Goal: Check status: Check status

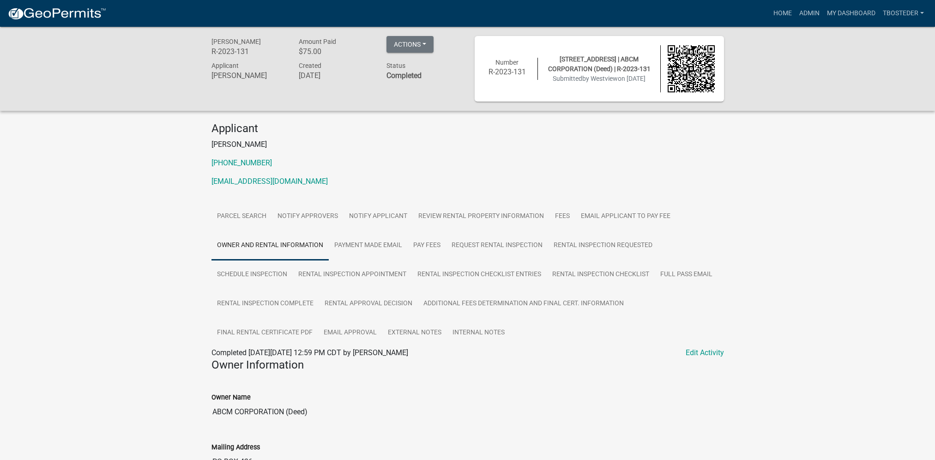
scroll to position [92, 0]
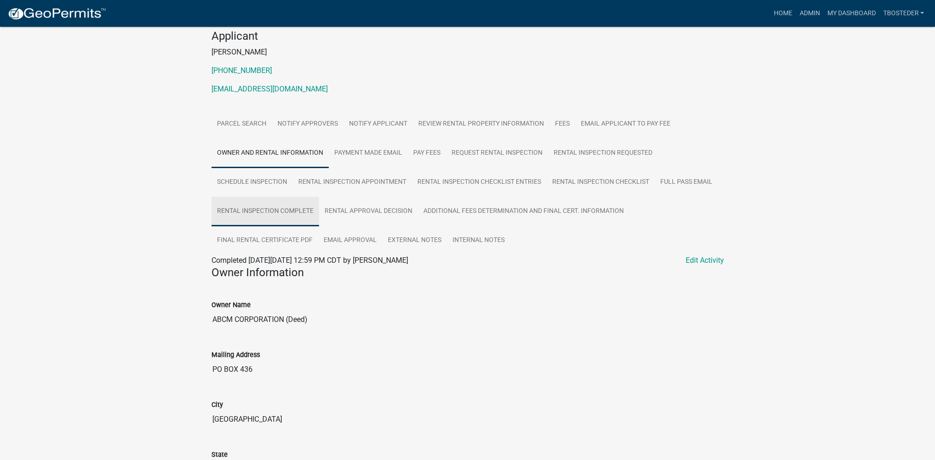
click at [248, 223] on link "Rental Inspection Complete" at bounding box center [266, 212] width 108 height 30
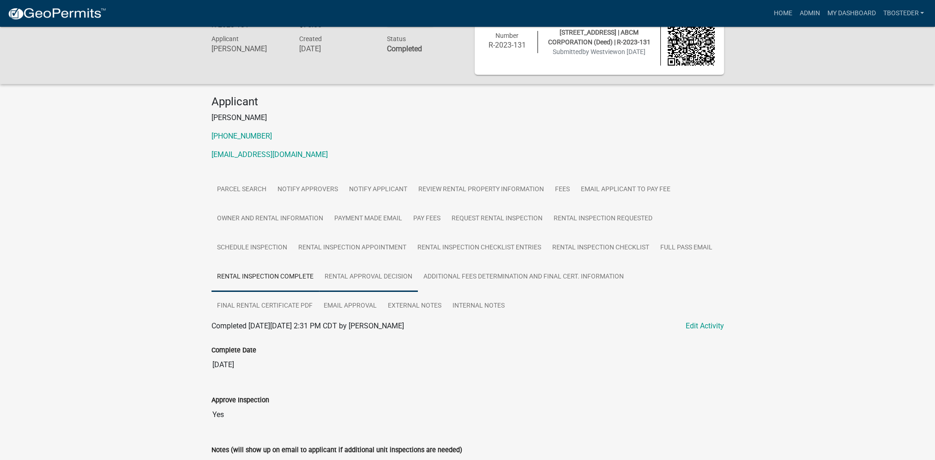
click at [327, 266] on link "Rental Approval Decision" at bounding box center [368, 277] width 99 height 30
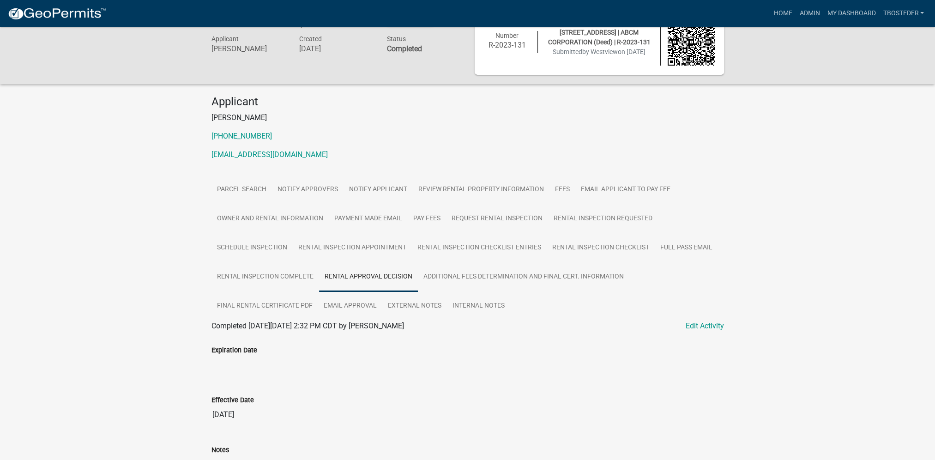
scroll to position [73, 0]
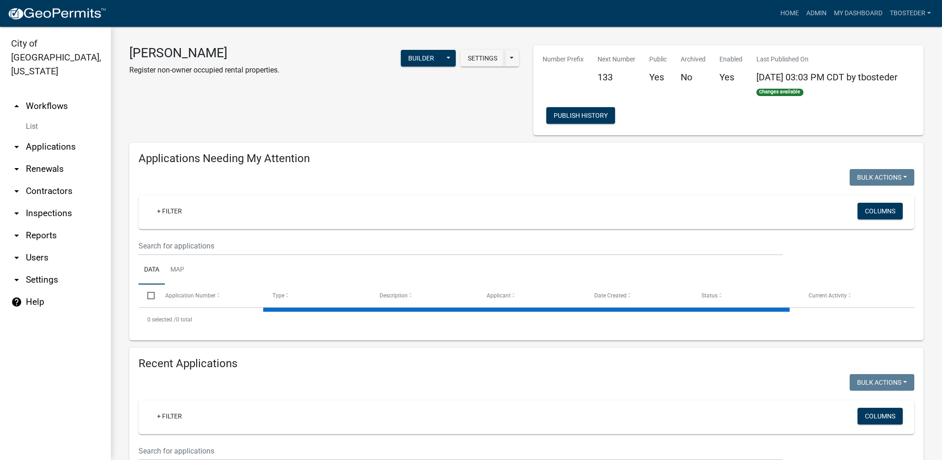
select select "1: 25"
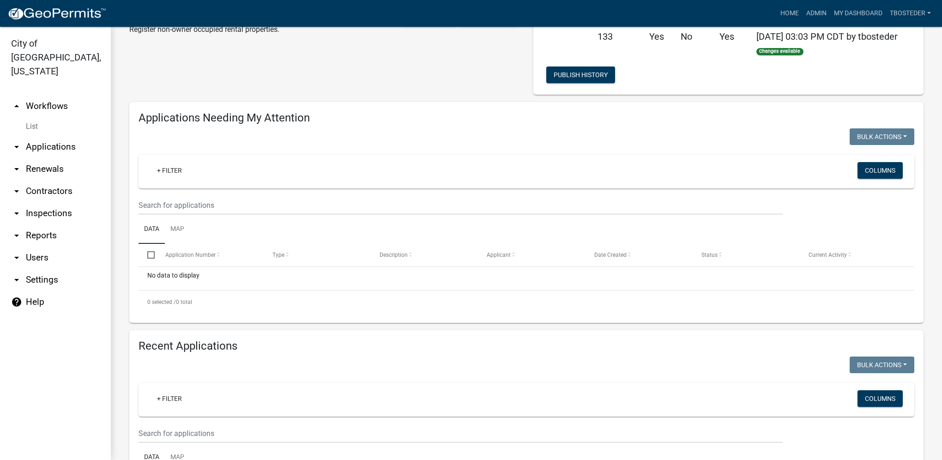
scroll to position [92, 0]
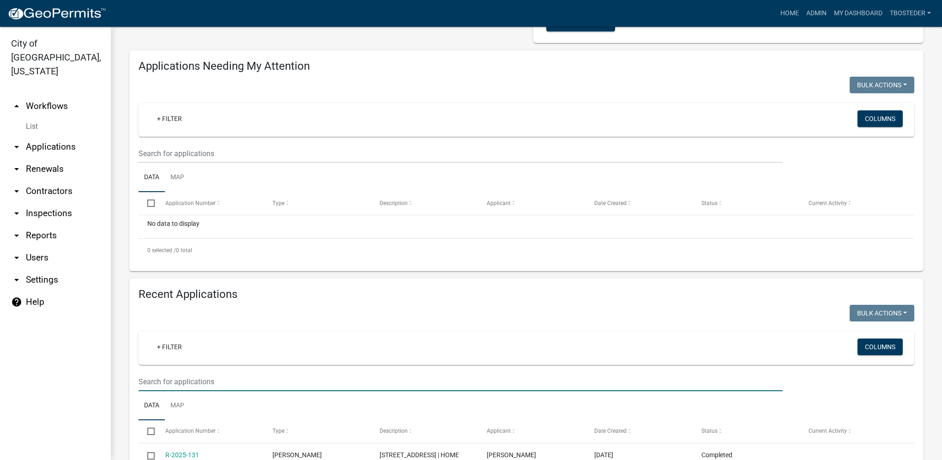
click at [222, 377] on input "text" at bounding box center [461, 381] width 644 height 19
type input "1606 w [GEOGRAPHIC_DATA]"
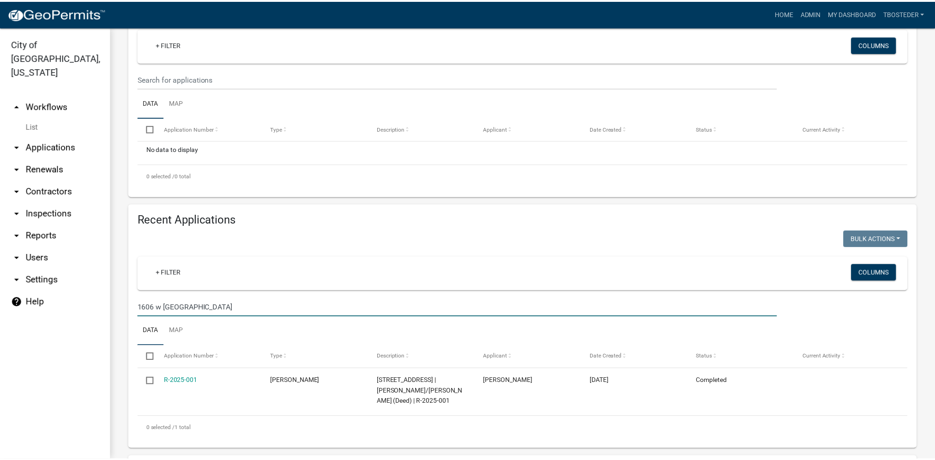
scroll to position [231, 0]
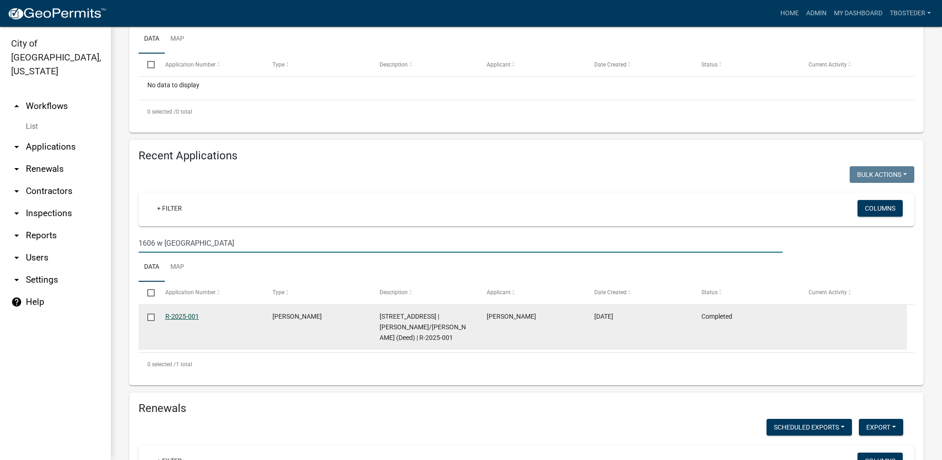
click at [178, 319] on link "R-2025-001" at bounding box center [182, 316] width 34 height 7
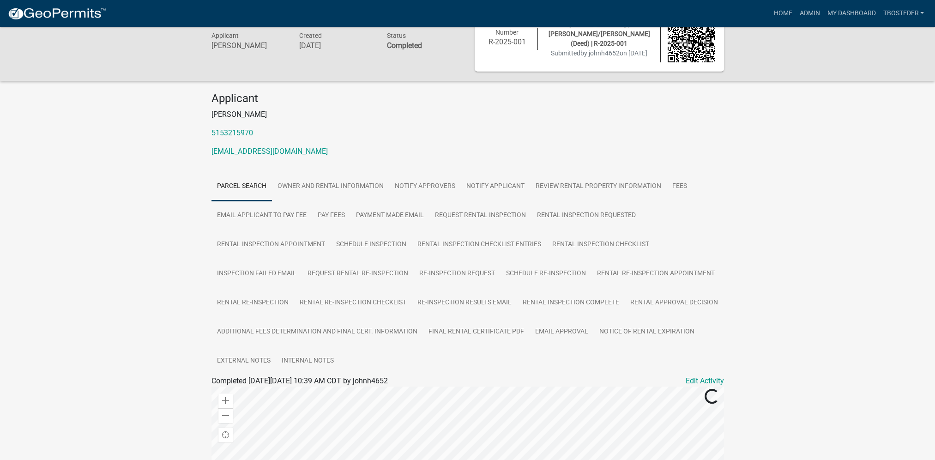
scroll to position [46, 0]
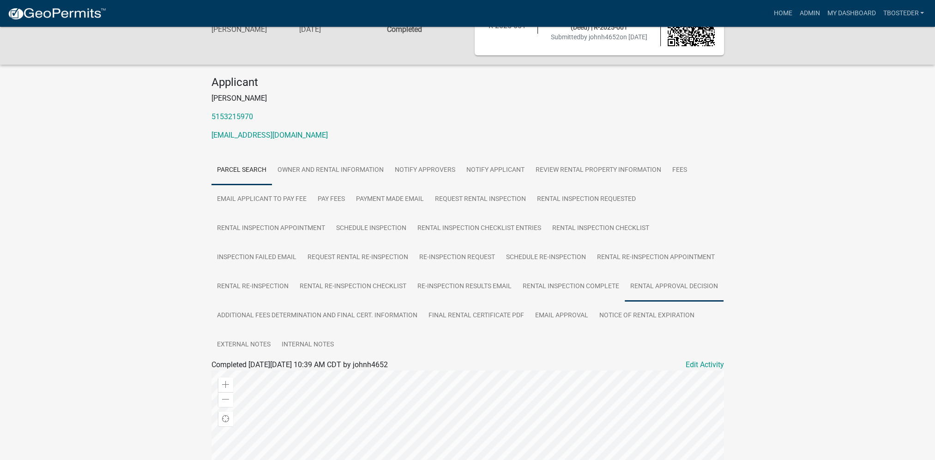
click at [664, 297] on link "Rental Approval Decision" at bounding box center [674, 287] width 99 height 30
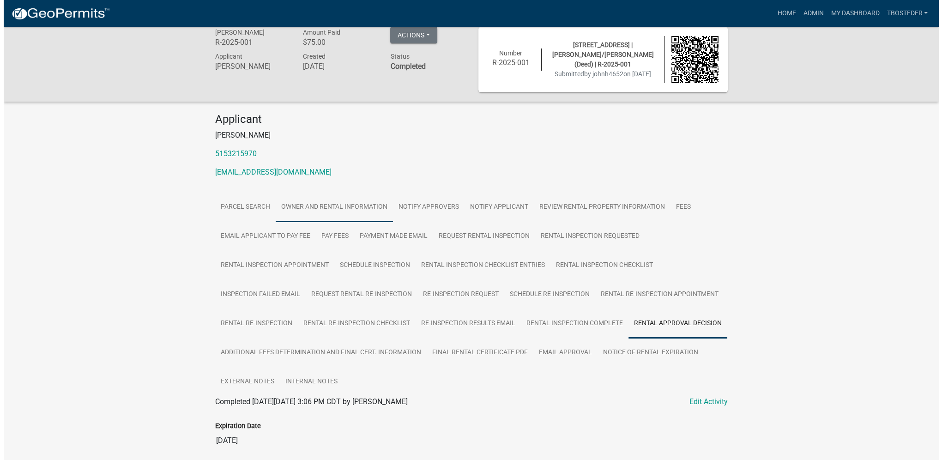
scroll to position [0, 0]
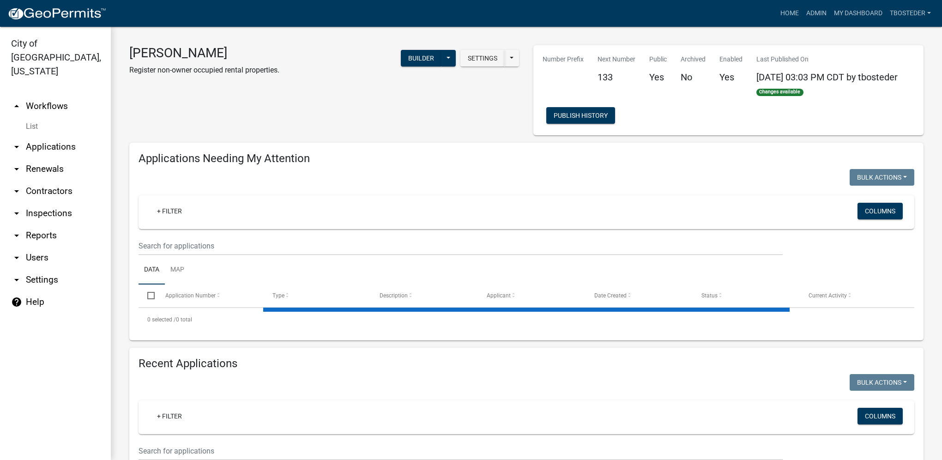
select select "1: 25"
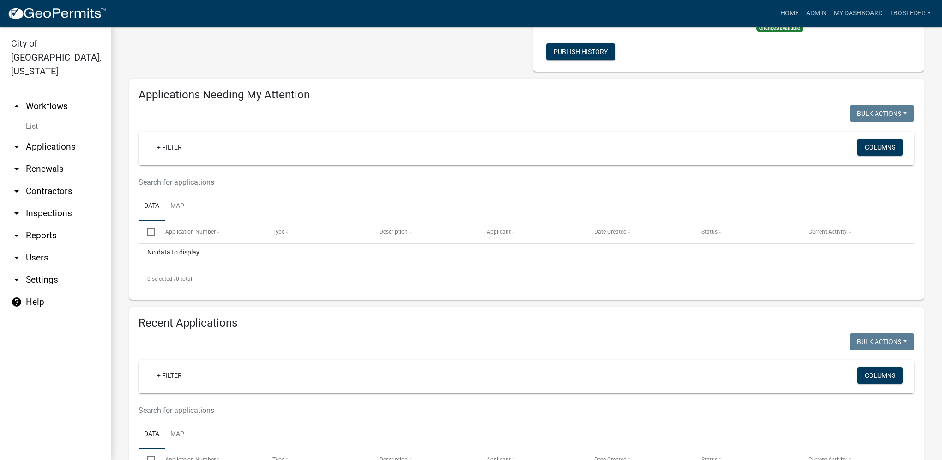
scroll to position [139, 0]
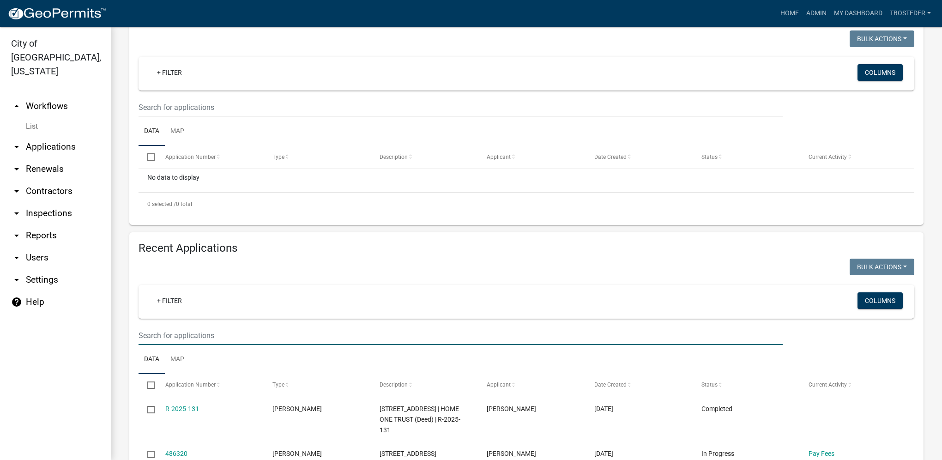
drag, startPoint x: 219, startPoint y: 339, endPoint x: 172, endPoint y: 338, distance: 46.2
click at [172, 338] on input "text" at bounding box center [461, 335] width 644 height 19
paste input "[STREET_ADDRESS]"
type input "[STREET_ADDRESS]"
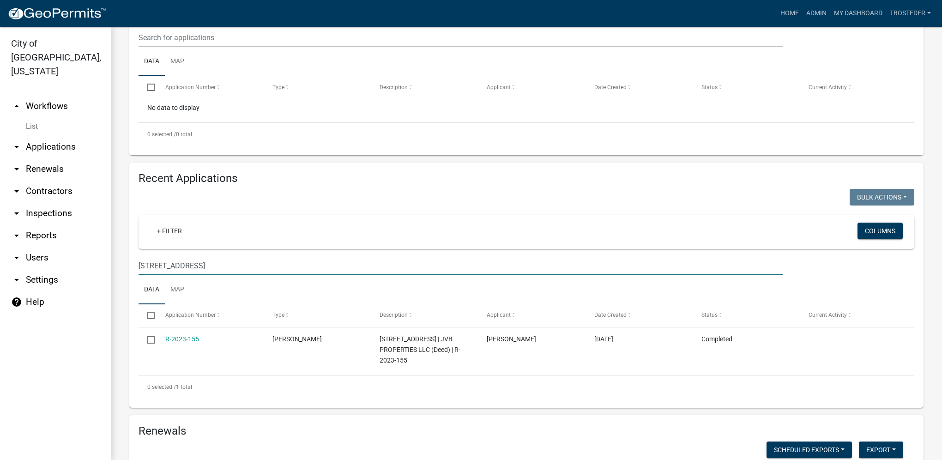
scroll to position [231, 0]
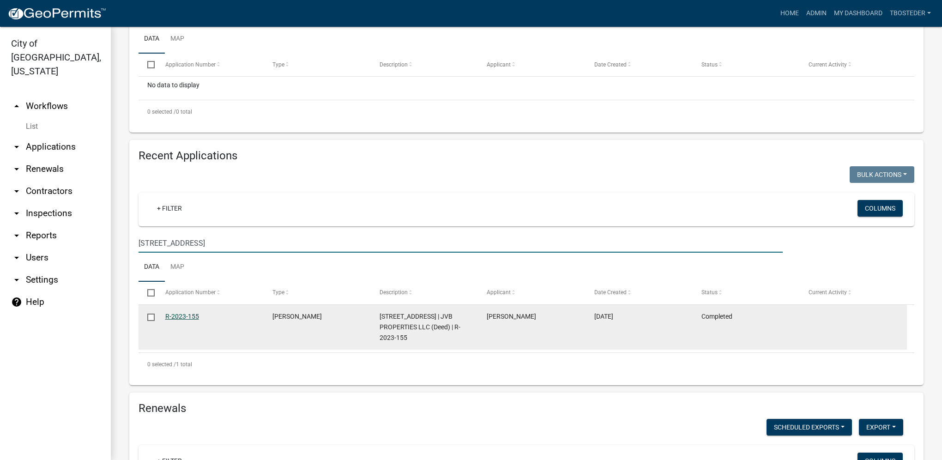
click at [189, 316] on link "R-2023-155" at bounding box center [182, 316] width 34 height 7
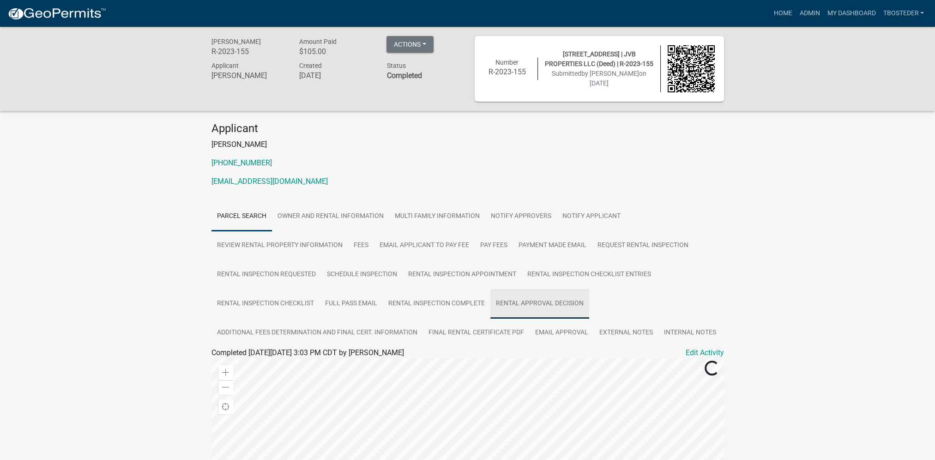
click at [540, 311] on link "Rental Approval Decision" at bounding box center [540, 304] width 99 height 30
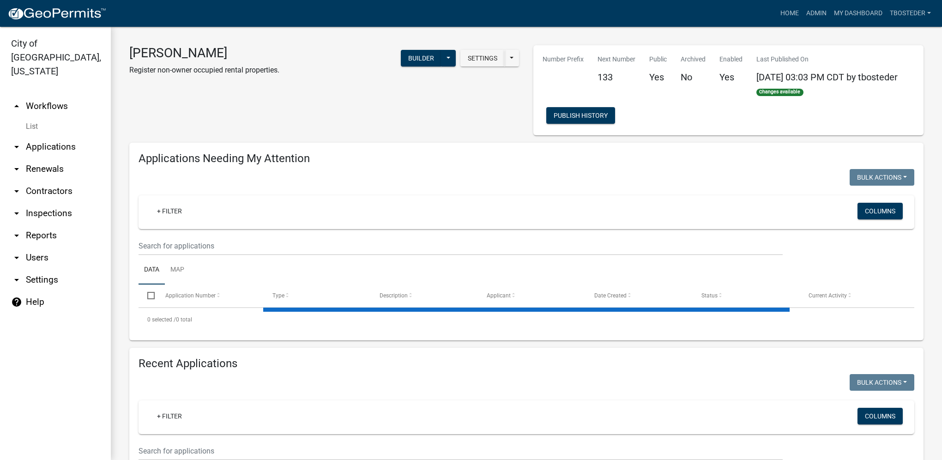
select select "1: 25"
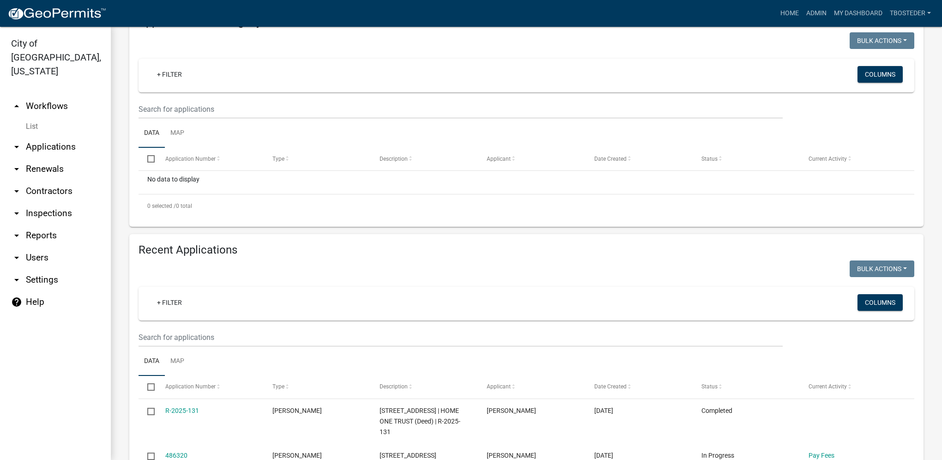
scroll to position [139, 0]
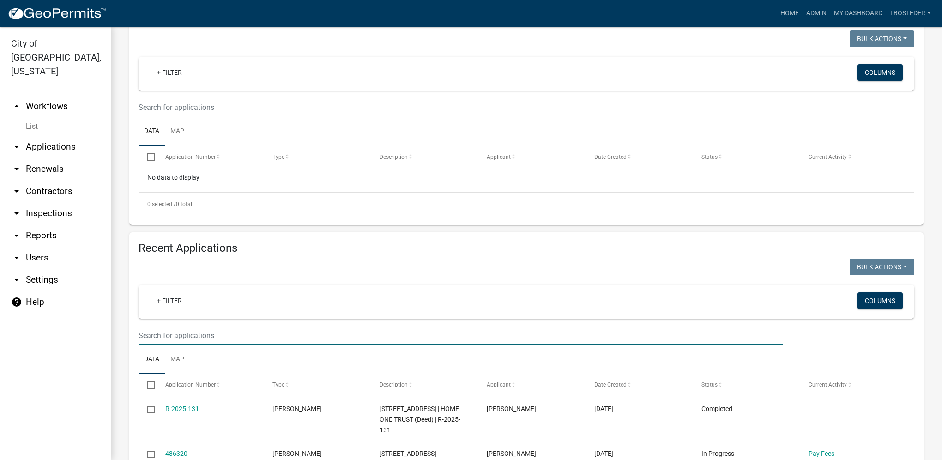
click at [205, 332] on input "text" at bounding box center [461, 335] width 644 height 19
paste input "[STREET_ADDRESS]"
type input "[STREET_ADDRESS]"
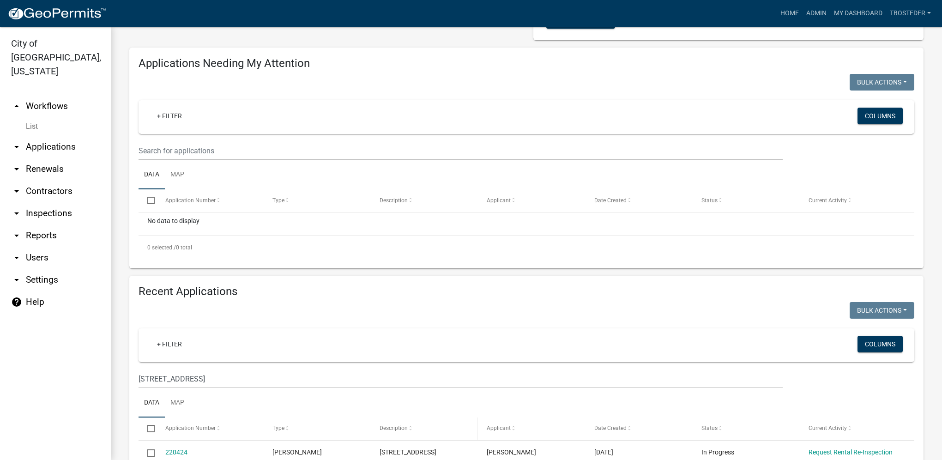
scroll to position [0, 0]
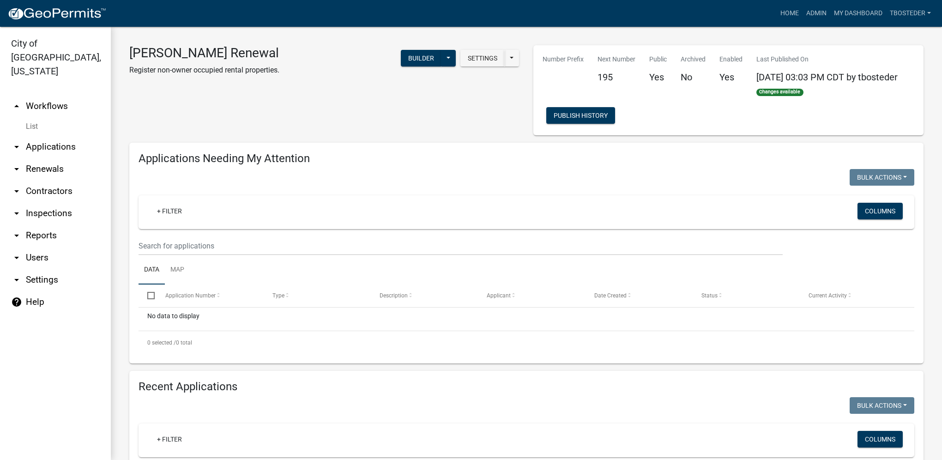
scroll to position [139, 0]
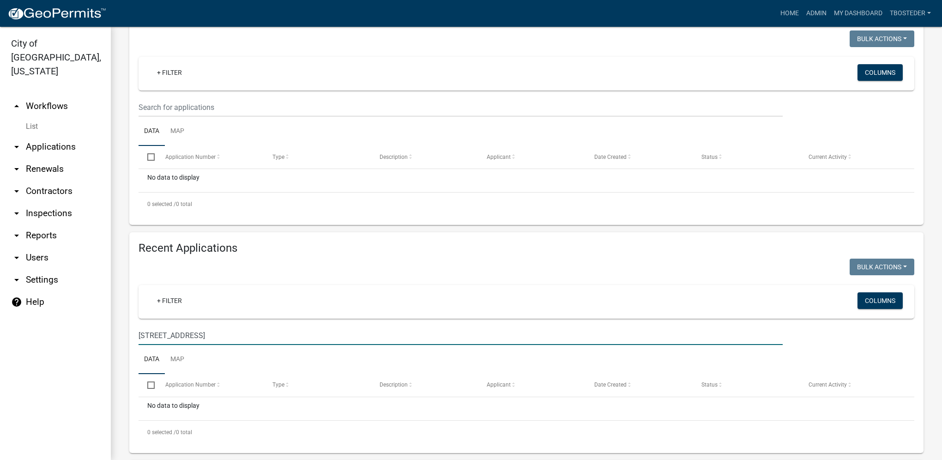
drag, startPoint x: 232, startPoint y: 334, endPoint x: 16, endPoint y: 321, distance: 217.1
click at [16, 321] on div "City of [GEOGRAPHIC_DATA], [US_STATE] arrow_drop_up Workflows List arrow_drop_d…" at bounding box center [471, 243] width 942 height 433
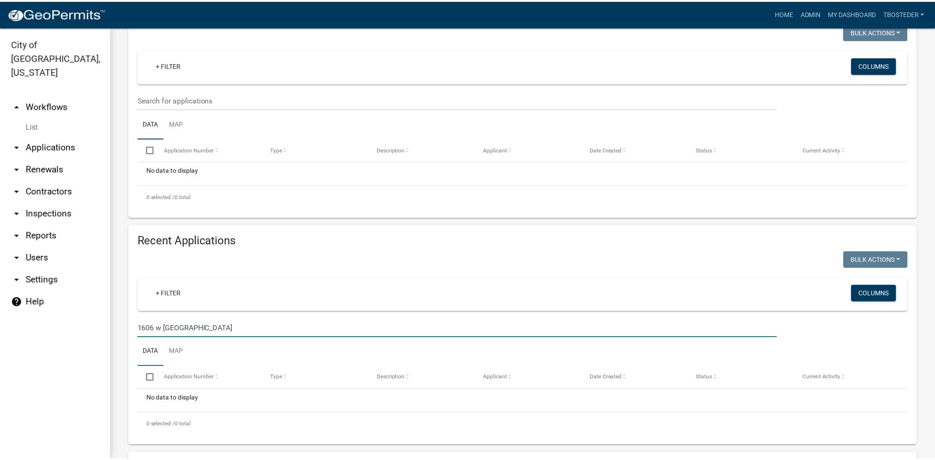
scroll to position [185, 0]
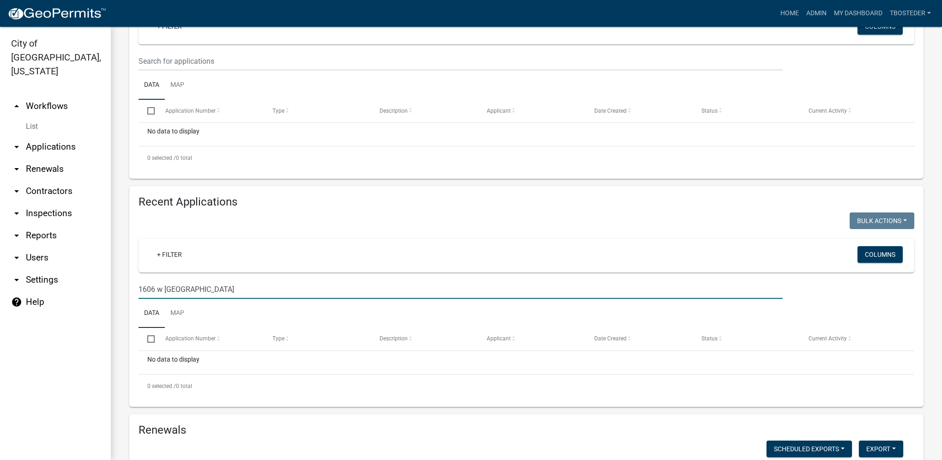
drag, startPoint x: 190, startPoint y: 287, endPoint x: -4, endPoint y: 271, distance: 194.3
click at [0, 271] on html "Internet Explorer does NOT work with GeoPermits. Get a new browser for more sec…" at bounding box center [471, 230] width 942 height 460
paste input "[STREET_ADDRESS]"
drag, startPoint x: 196, startPoint y: 290, endPoint x: 133, endPoint y: 293, distance: 63.3
click at [133, 293] on div "[STREET_ADDRESS]" at bounding box center [461, 289] width 658 height 19
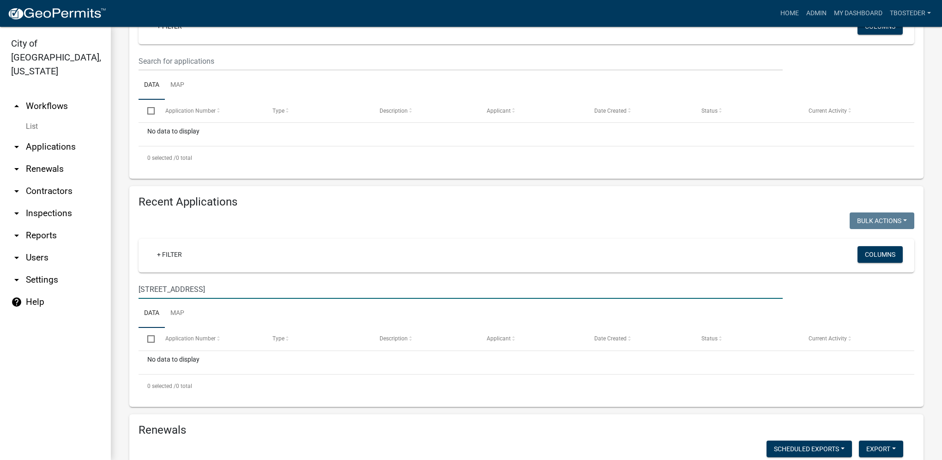
type input "[STREET_ADDRESS]"
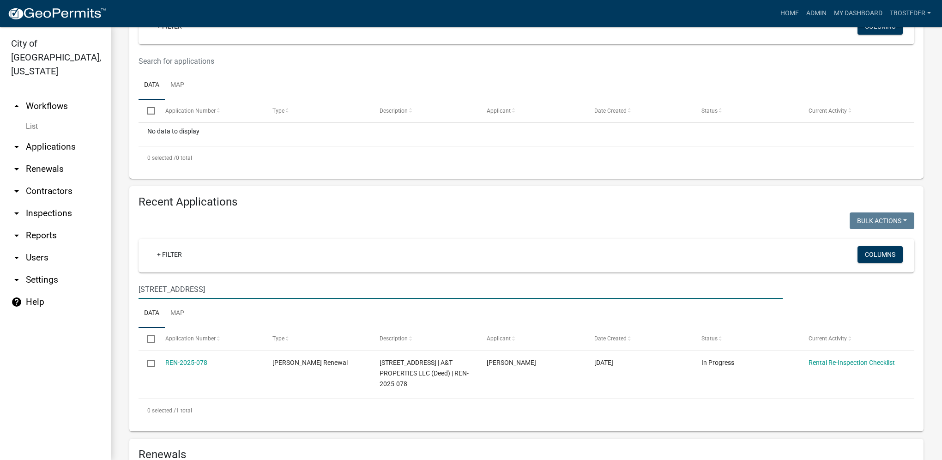
drag, startPoint x: 204, startPoint y: 289, endPoint x: 136, endPoint y: 281, distance: 68.8
click at [132, 291] on div "[STREET_ADDRESS]" at bounding box center [461, 289] width 658 height 19
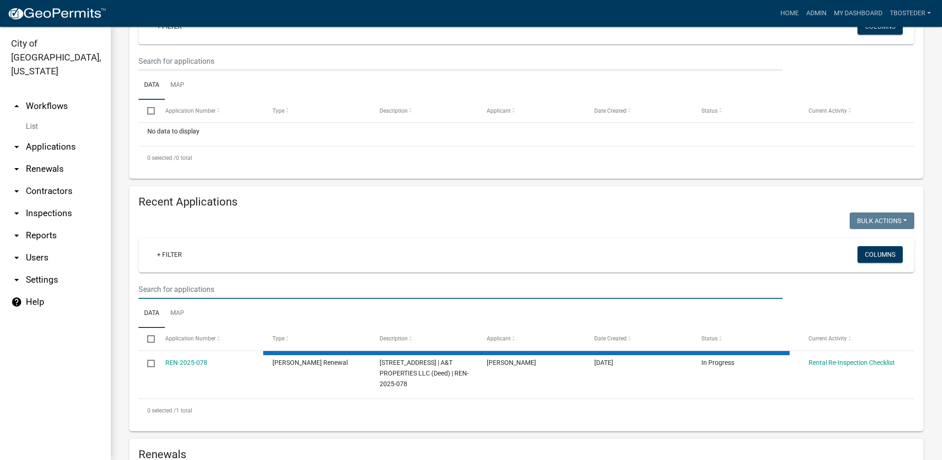
select select "1: 25"
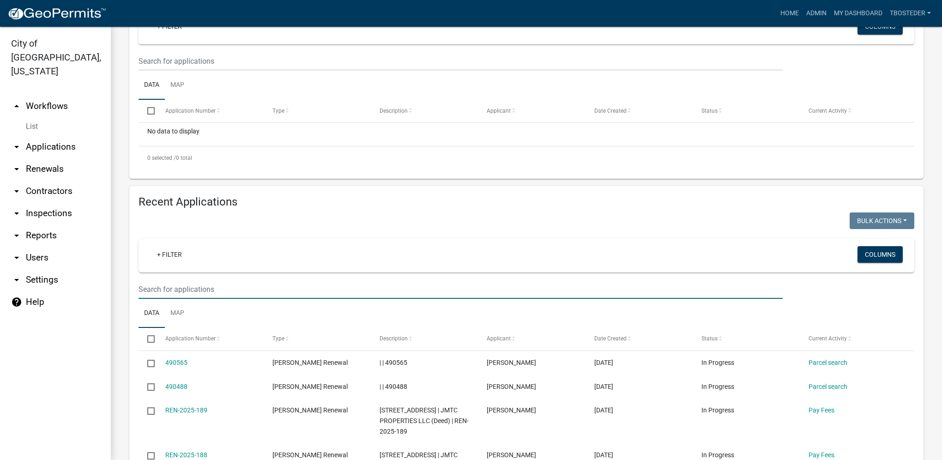
paste input "[STREET_ADDRESS]"
type input "[STREET_ADDRESS]"
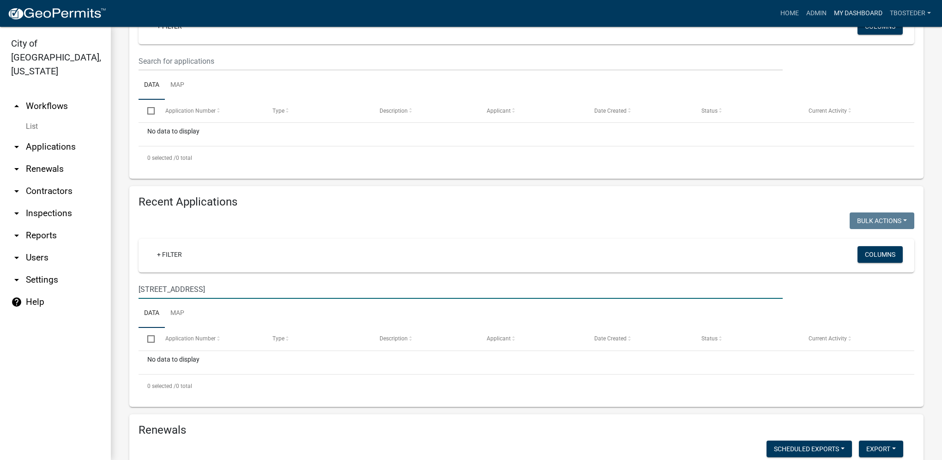
click at [846, 9] on link "My Dashboard" at bounding box center [859, 14] width 56 height 18
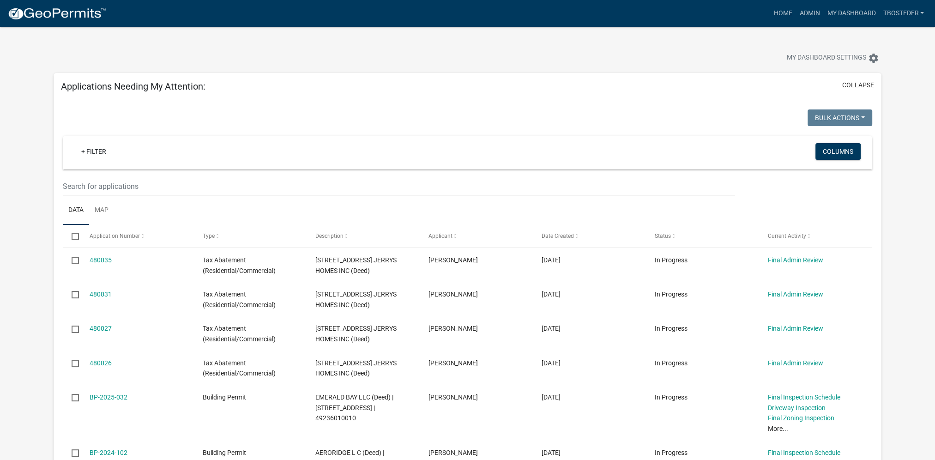
click at [703, 52] on div "My Dashboard Settings settings" at bounding box center [713, 59] width 351 height 20
click at [808, 17] on link "Admin" at bounding box center [810, 14] width 28 height 18
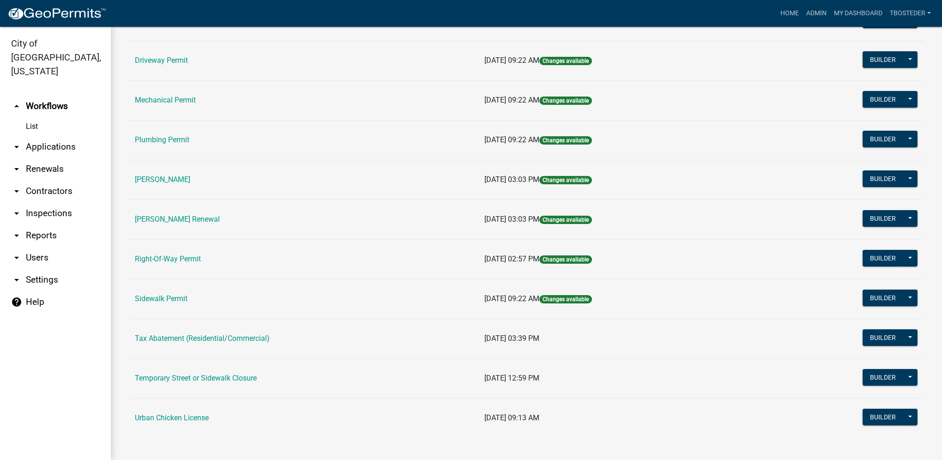
scroll to position [161, 0]
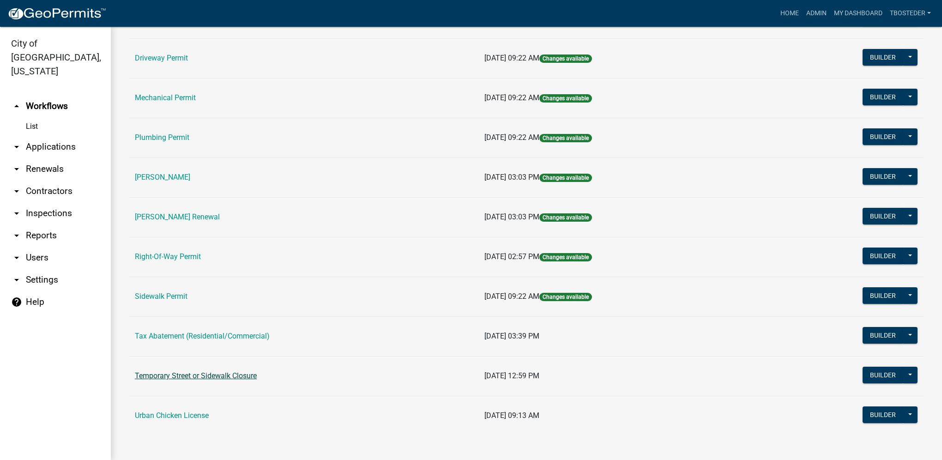
click at [231, 379] on link "Temporary Street or Sidewalk Closure" at bounding box center [196, 375] width 122 height 9
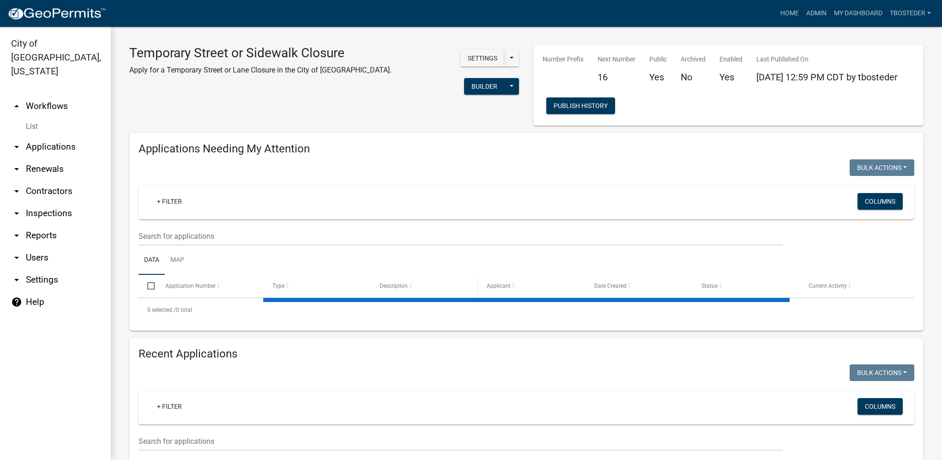
select select "1: 25"
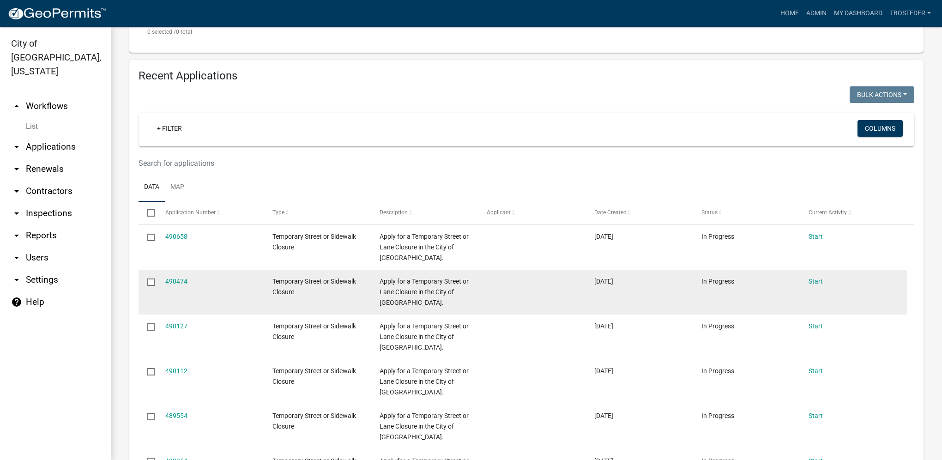
scroll to position [323, 0]
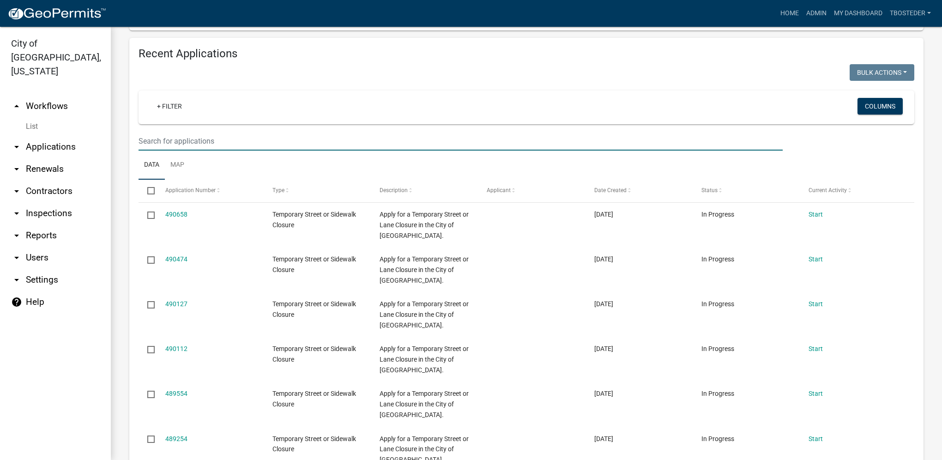
click at [169, 148] on input "text" at bounding box center [461, 141] width 644 height 19
type input "487666"
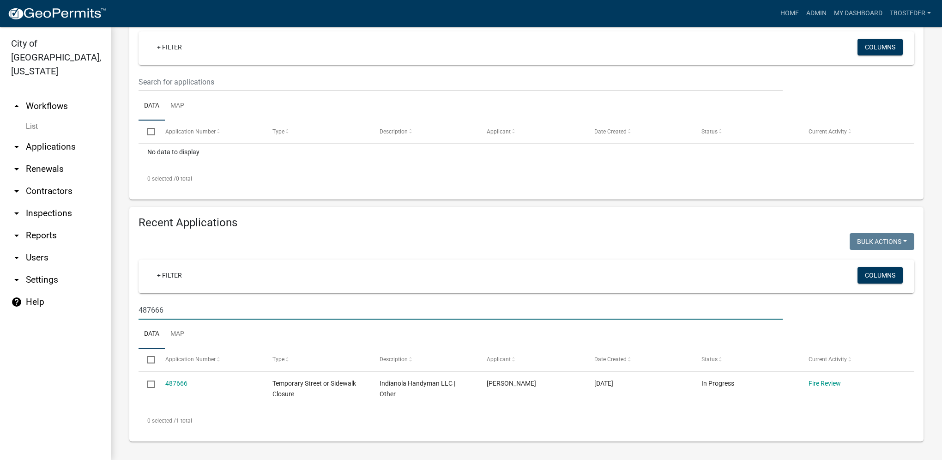
scroll to position [156, 0]
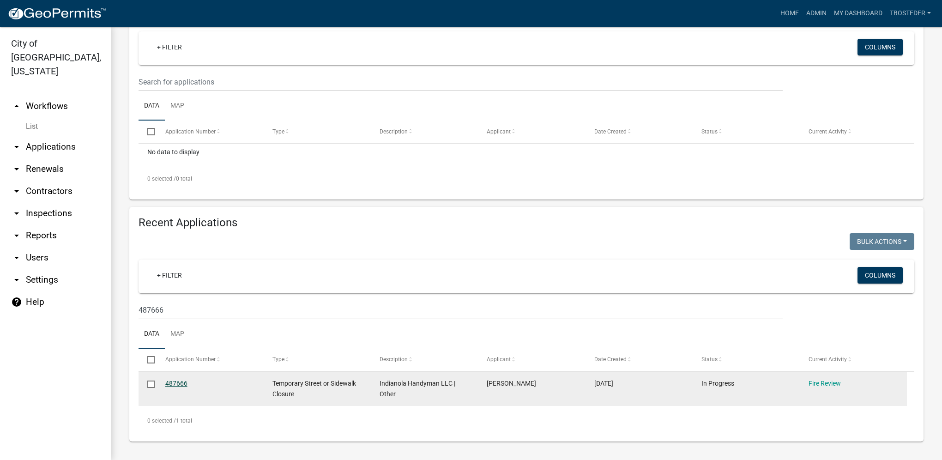
click at [174, 383] on link "487666" at bounding box center [176, 383] width 22 height 7
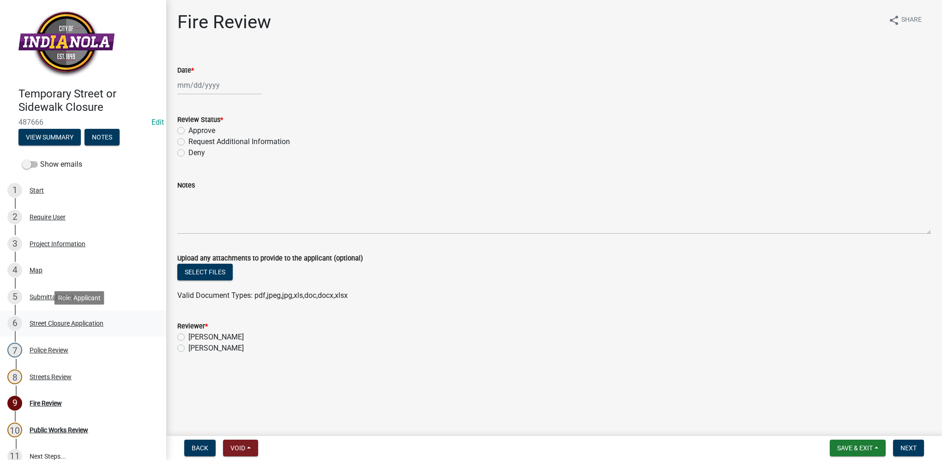
click at [86, 331] on div "6 Street Closure Application" at bounding box center [79, 323] width 144 height 15
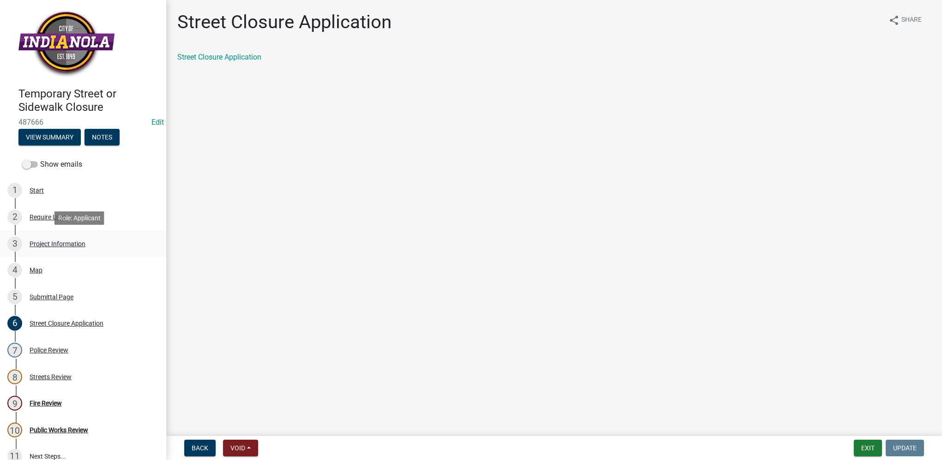
click at [61, 237] on div "3 Project Information" at bounding box center [79, 244] width 144 height 15
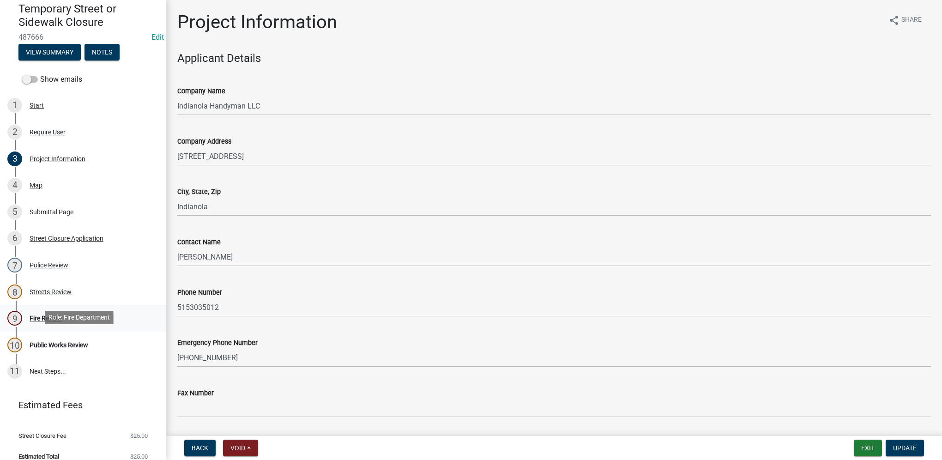
scroll to position [96, 0]
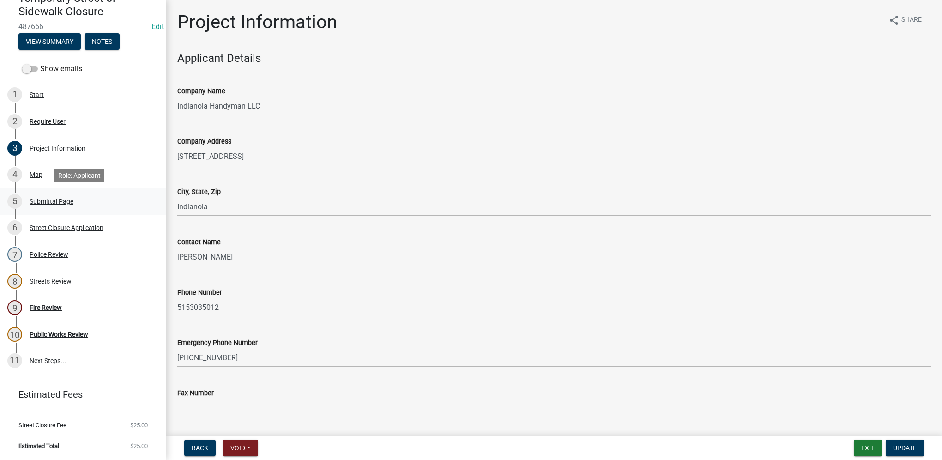
click at [50, 204] on div "Submittal Page" at bounding box center [52, 201] width 44 height 6
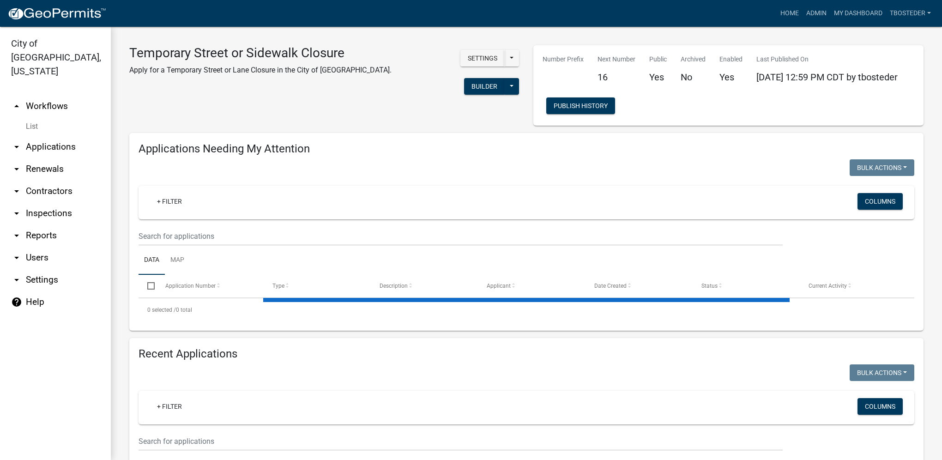
select select "1: 25"
